Goal: Information Seeking & Learning: Check status

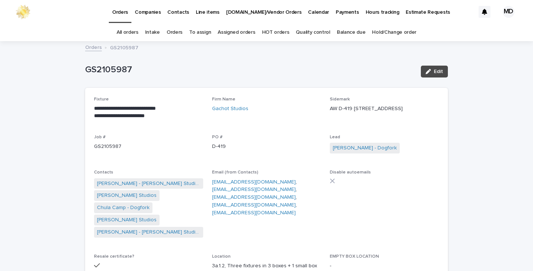
click at [180, 34] on link "Orders" at bounding box center [175, 32] width 16 height 17
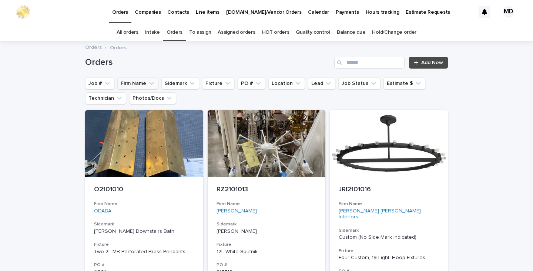
click at [140, 82] on button "Firm Name" at bounding box center [137, 83] width 41 height 12
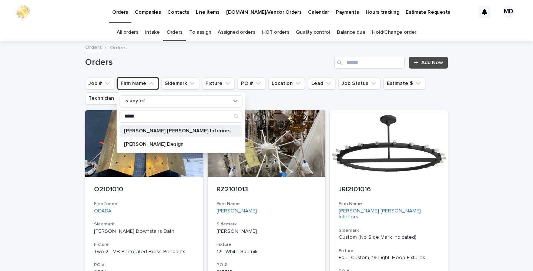
type input "*****"
click at [146, 132] on p "[PERSON_NAME] [PERSON_NAME] Interiors" at bounding box center [177, 130] width 107 height 5
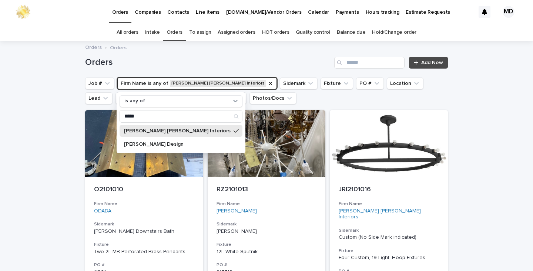
click at [202, 60] on h1 "Orders" at bounding box center [208, 62] width 246 height 11
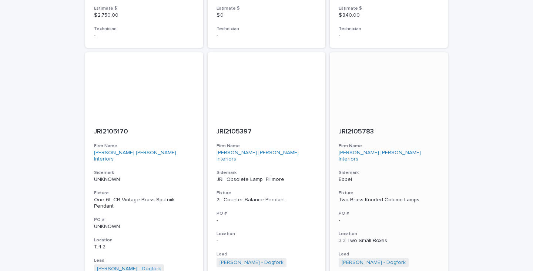
scroll to position [630, 0]
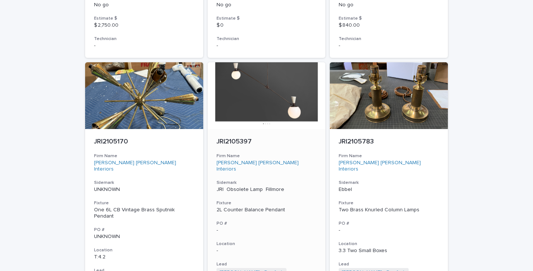
click at [266, 91] on div at bounding box center [267, 95] width 118 height 67
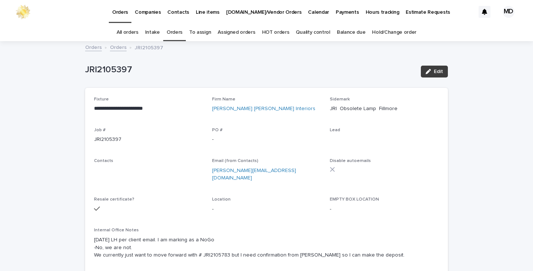
click at [440, 69] on span "Edit" at bounding box center [438, 71] width 9 height 5
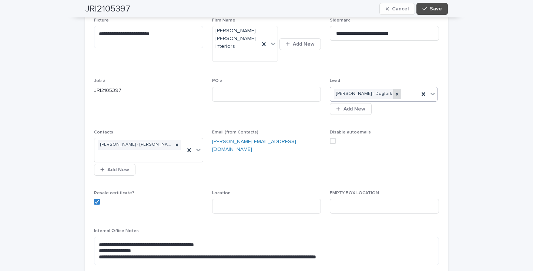
scroll to position [37, 0]
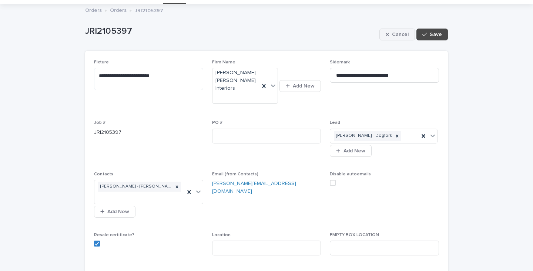
click at [406, 33] on span "Cancel" at bounding box center [400, 34] width 17 height 5
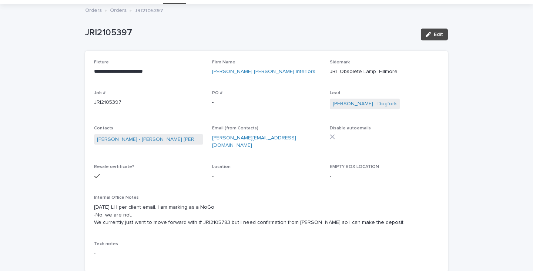
scroll to position [0, 0]
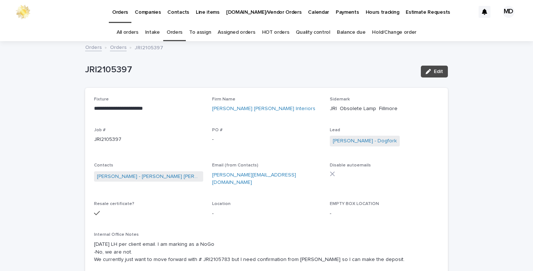
click at [116, 48] on link "Orders" at bounding box center [118, 47] width 17 height 9
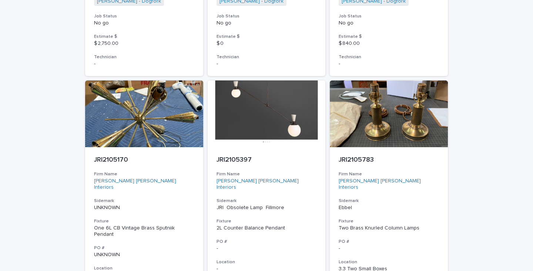
scroll to position [579, 0]
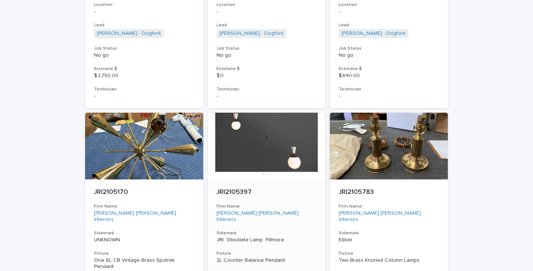
click at [238, 188] on p "JRI2105397" at bounding box center [267, 192] width 100 height 8
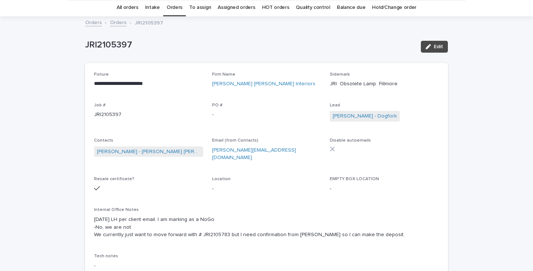
scroll to position [24, 0]
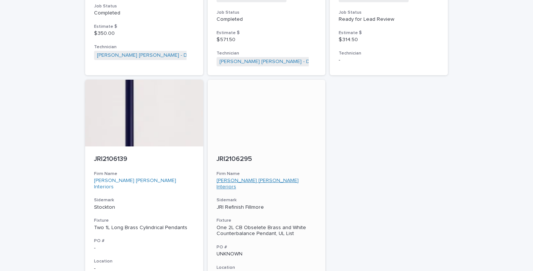
scroll to position [1209, 0]
click at [246, 156] on p "JRI2106295" at bounding box center [267, 160] width 100 height 8
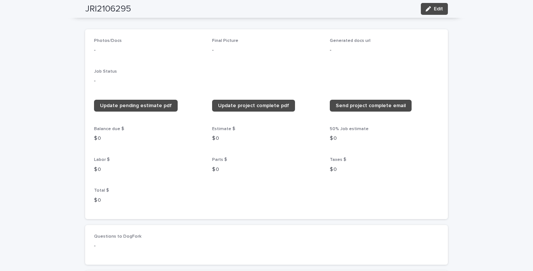
scroll to position [407, 0]
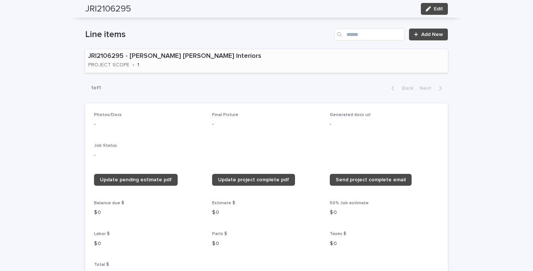
click at [217, 61] on div "JRI2106295 - [PERSON_NAME] [PERSON_NAME] Interiors PROJECT SCOPE • 1" at bounding box center [200, 60] width 230 height 23
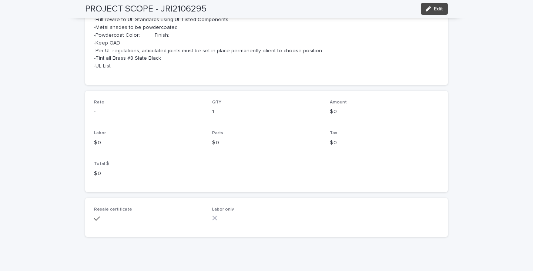
scroll to position [200, 0]
